Goal: Complete application form

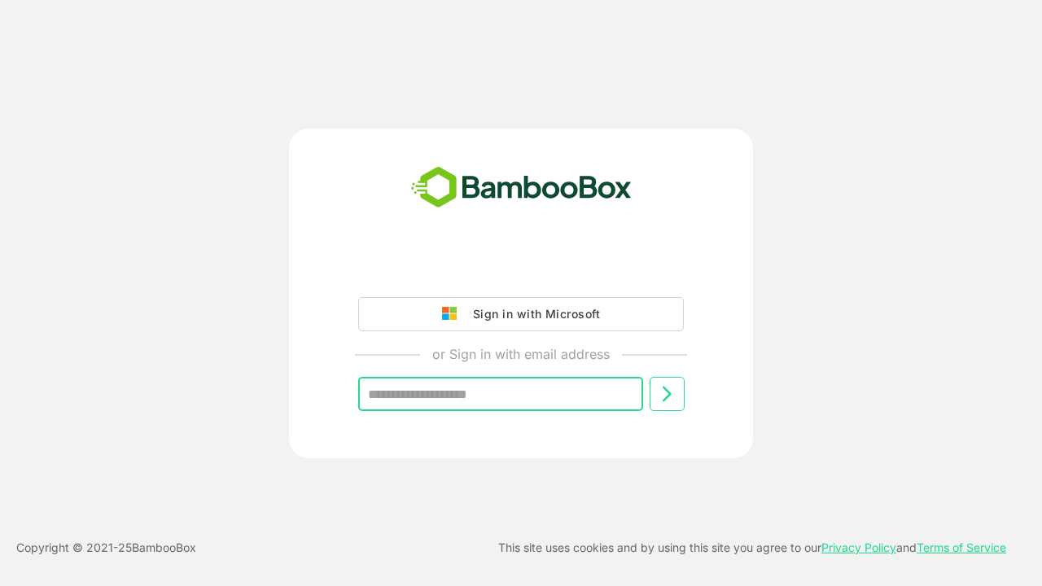
type input "**********"
click at [666, 394] on icon at bounding box center [667, 394] width 20 height 20
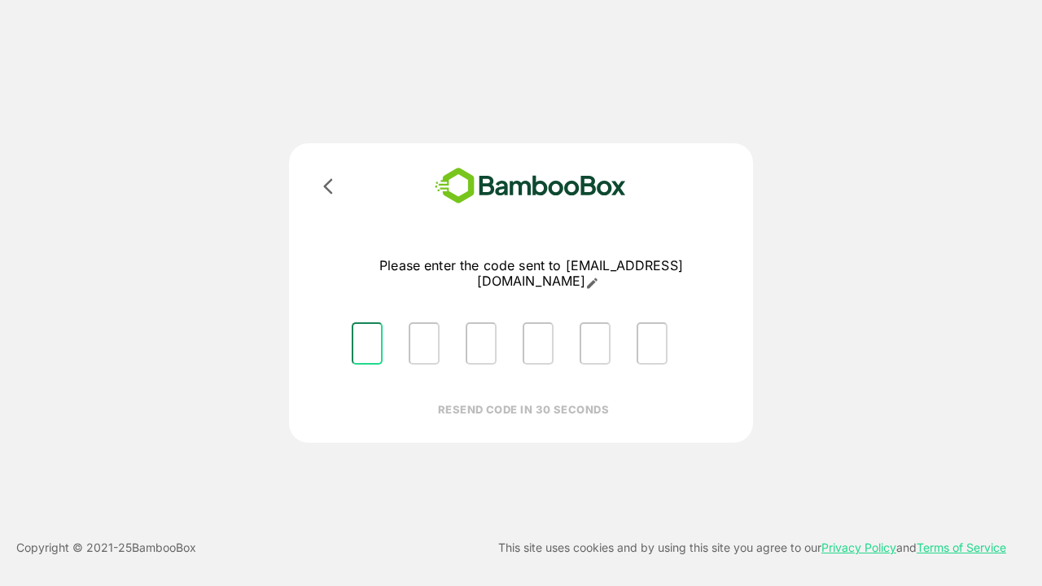
type input "*"
